Goal: Navigation & Orientation: Go to known website

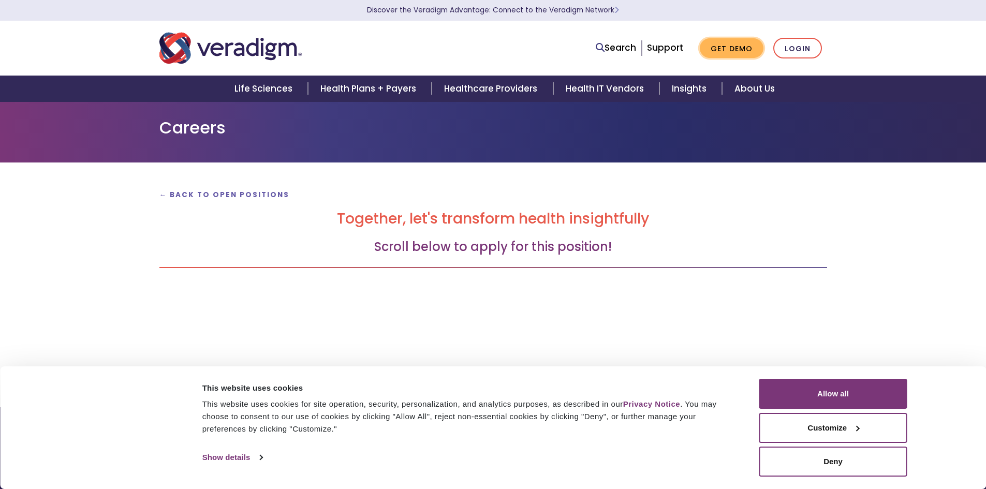
click at [745, 52] on link "Get Demo" at bounding box center [732, 48] width 64 height 20
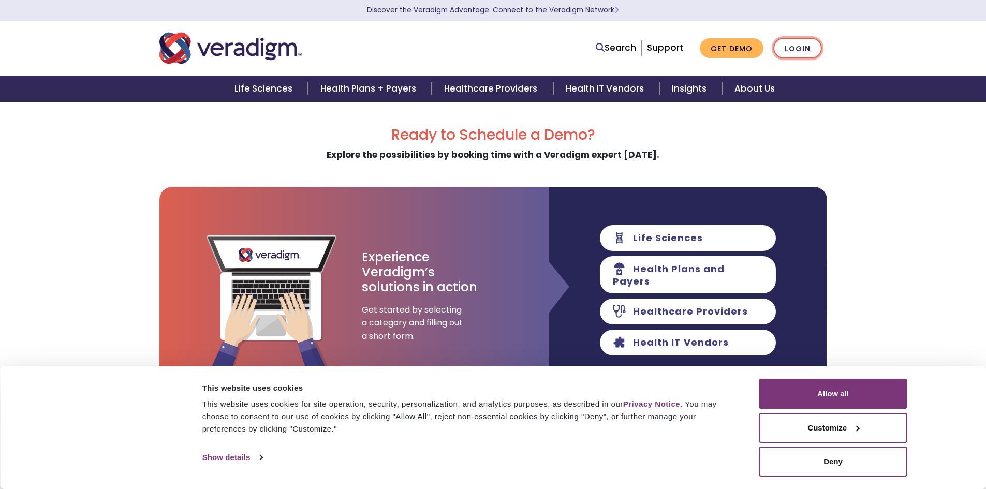
click at [794, 49] on link "Login" at bounding box center [797, 48] width 49 height 21
